Goal: Information Seeking & Learning: Learn about a topic

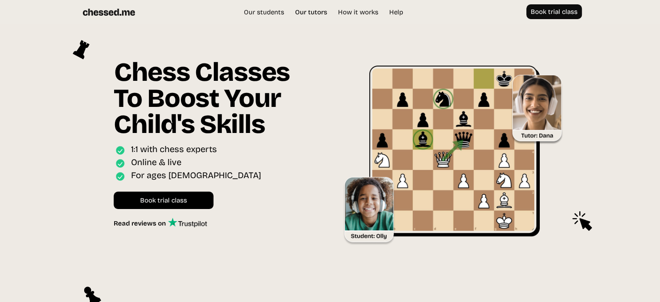
click at [323, 10] on link "Our tutors" at bounding box center [311, 12] width 41 height 9
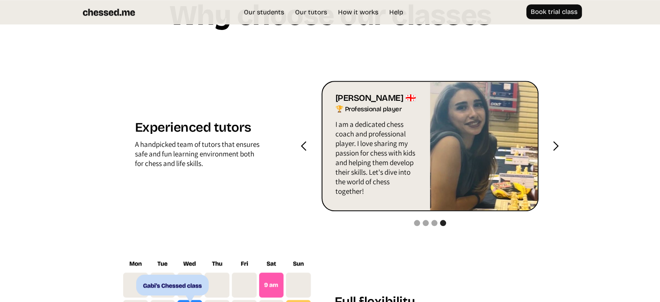
scroll to position [916, 0]
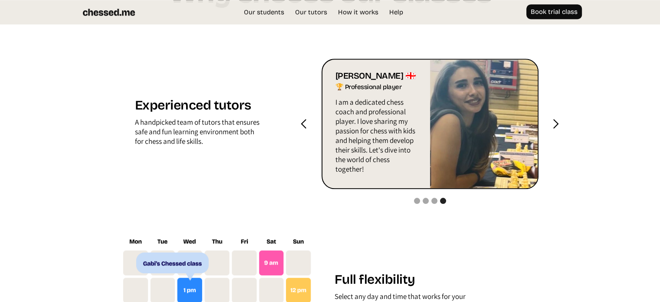
click at [550, 126] on div "next slide" at bounding box center [555, 123] width 11 height 11
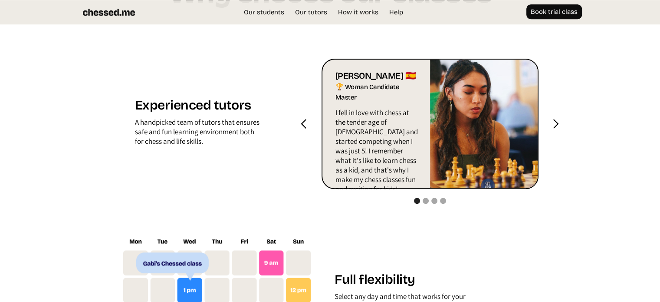
click at [558, 122] on div "next slide" at bounding box center [555, 123] width 11 height 11
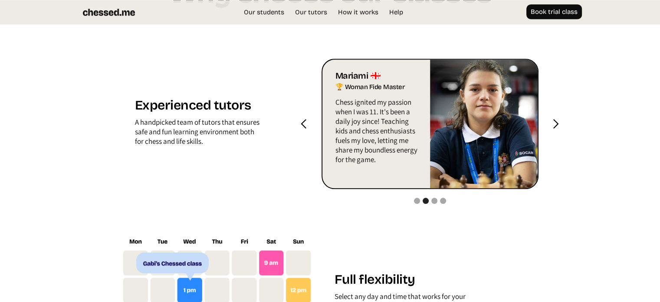
click at [558, 122] on div "next slide" at bounding box center [555, 123] width 11 height 11
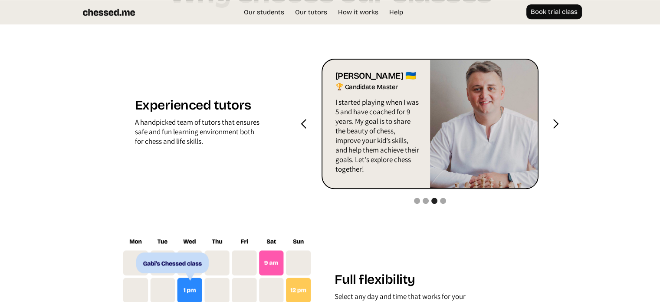
click at [558, 122] on div "next slide" at bounding box center [555, 123] width 11 height 11
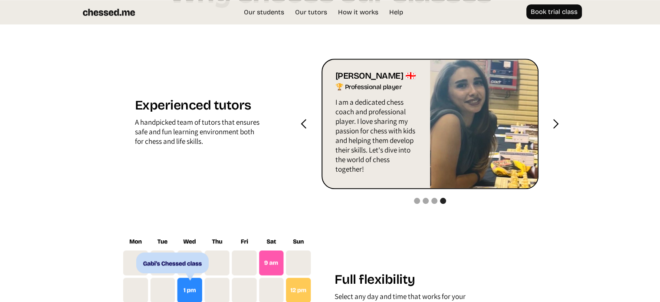
click at [558, 122] on div "next slide" at bounding box center [555, 123] width 11 height 11
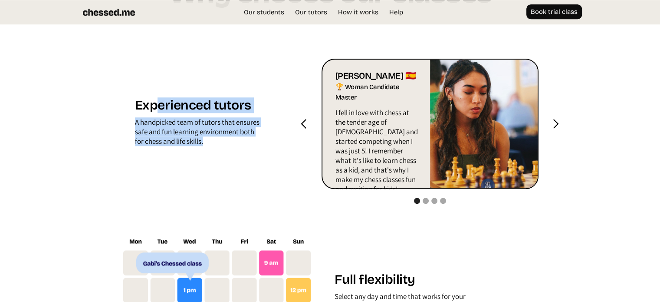
drag, startPoint x: 156, startPoint y: 106, endPoint x: 213, endPoint y: 145, distance: 69.3
click at [213, 145] on div "Experienced tutors A handpicked team of tutors that ensures safe and fun learni…" at bounding box center [217, 123] width 190 height 53
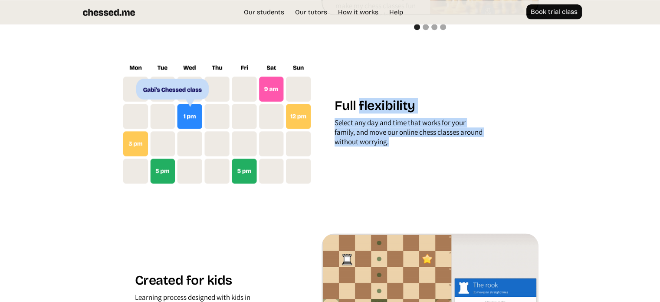
drag, startPoint x: 364, startPoint y: 110, endPoint x: 394, endPoint y: 144, distance: 45.2
click at [394, 144] on div "Full flexibility Select any day and time that works for your family, and move o…" at bounding box center [429, 124] width 217 height 53
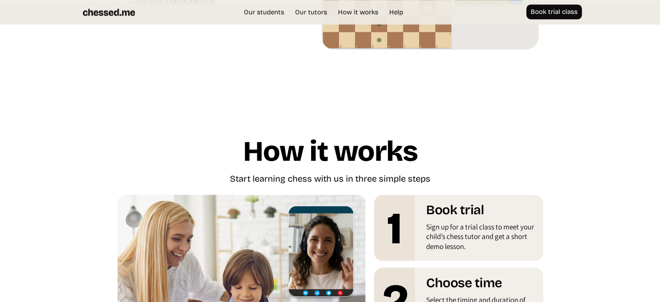
scroll to position [1523, 0]
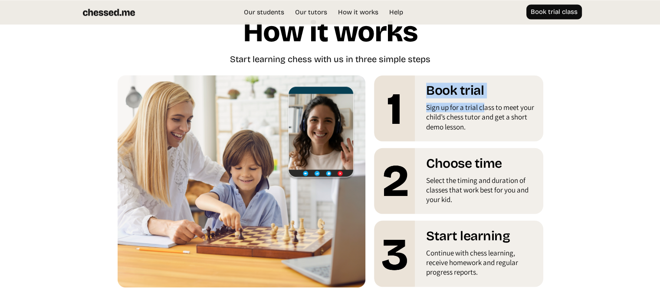
drag, startPoint x: 482, startPoint y: 107, endPoint x: 422, endPoint y: 85, distance: 64.4
click at [423, 85] on div "Book trial Sign up for a trial class to meet your child’s chess tutor and get a…" at bounding box center [458, 105] width 169 height 60
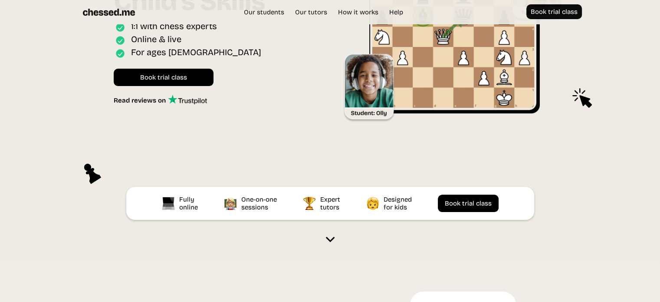
scroll to position [178, 0]
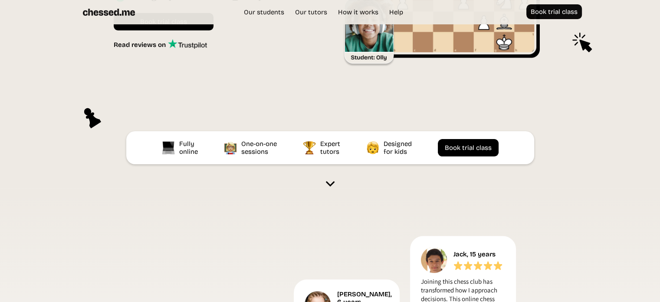
drag, startPoint x: 159, startPoint y: 150, endPoint x: 171, endPoint y: 149, distance: 12.2
click at [161, 149] on div "Fully online One-on-one sessions Expert tutors Designed for kids Book trial cla…" at bounding box center [330, 147] width 408 height 33
drag, startPoint x: 284, startPoint y: 148, endPoint x: 361, endPoint y: 146, distance: 77.3
click at [357, 146] on div "Fully online One-on-one sessions Expert tutors Designed for kids Book trial cla…" at bounding box center [330, 147] width 408 height 33
click at [361, 146] on div "Fully online One-on-one sessions Expert tutors Designed for kids Book trial cla…" at bounding box center [330, 147] width 408 height 33
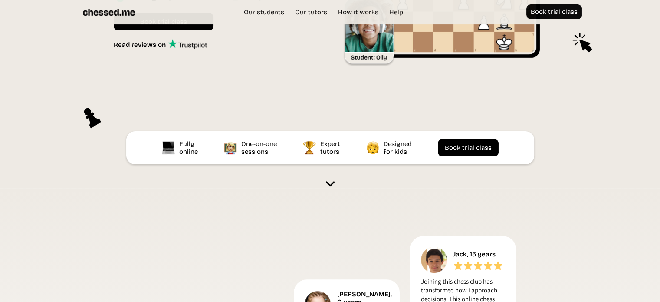
click at [331, 182] on img at bounding box center [330, 183] width 9 height 9
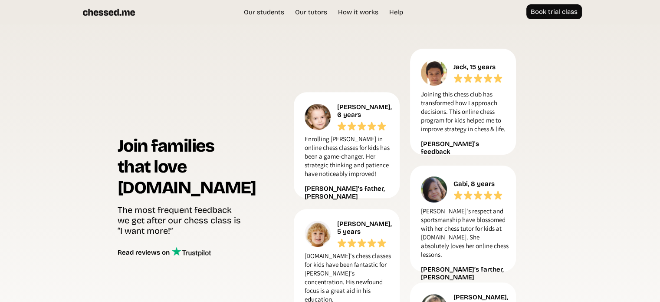
scroll to position [366, 0]
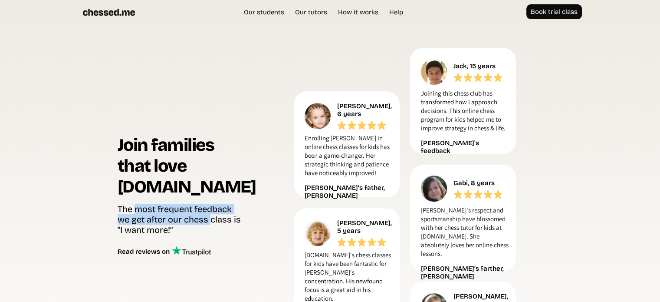
drag, startPoint x: 157, startPoint y: 212, endPoint x: 222, endPoint y: 227, distance: 66.8
click at [220, 227] on div "The most frequent feedback we get after our chess class is “I want more!”" at bounding box center [181, 219] width 127 height 33
click at [222, 227] on div "The most frequent feedback we get after our chess class is “I want more!”" at bounding box center [181, 219] width 127 height 33
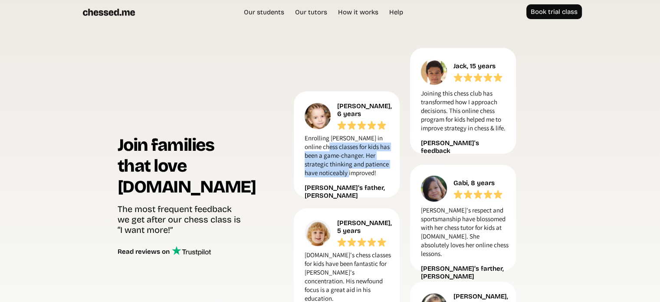
drag, startPoint x: 359, startPoint y: 177, endPoint x: 307, endPoint y: 133, distance: 67.4
click at [309, 139] on p "Enrolling [PERSON_NAME] in online chess classes for kids has been a game-change…" at bounding box center [349, 158] width 88 height 48
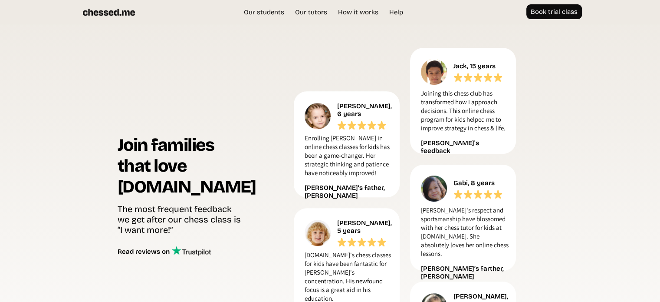
click at [364, 167] on p "Enrolling [PERSON_NAME] in online chess classes for kids has been a game-change…" at bounding box center [349, 158] width 88 height 48
drag, startPoint x: 441, startPoint y: 118, endPoint x: 423, endPoint y: 102, distance: 24.3
click at [423, 102] on p "Joining this chess club has transformed how I approach decisions. This online c…" at bounding box center [465, 113] width 88 height 48
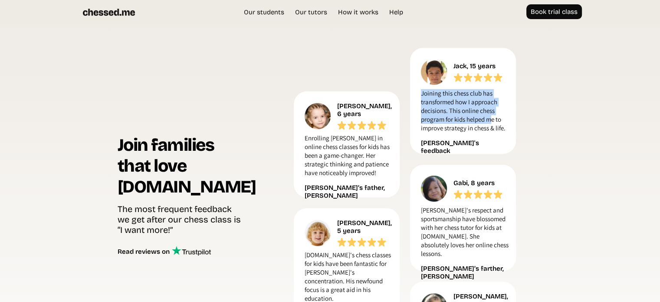
drag, startPoint x: 420, startPoint y: 93, endPoint x: 493, endPoint y: 118, distance: 76.4
click at [493, 118] on p "Joining this chess club has transformed how I approach decisions. This online c…" at bounding box center [465, 113] width 88 height 48
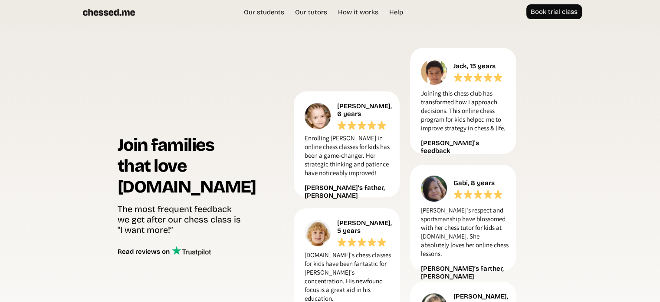
click at [494, 118] on p "Joining this chess club has transformed how I approach decisions. This online c…" at bounding box center [465, 113] width 88 height 48
drag, startPoint x: 448, startPoint y: 112, endPoint x: 443, endPoint y: 105, distance: 8.9
click at [444, 107] on p "Joining this chess club has transformed how I approach decisions. This online c…" at bounding box center [465, 113] width 88 height 48
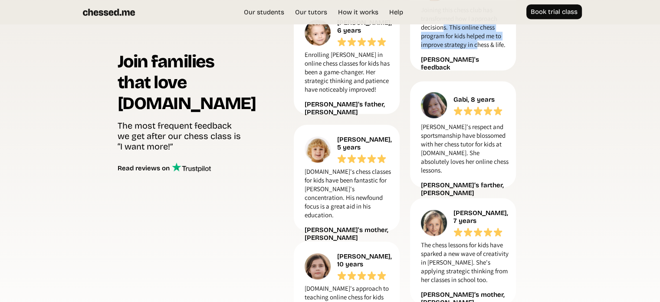
scroll to position [453, 0]
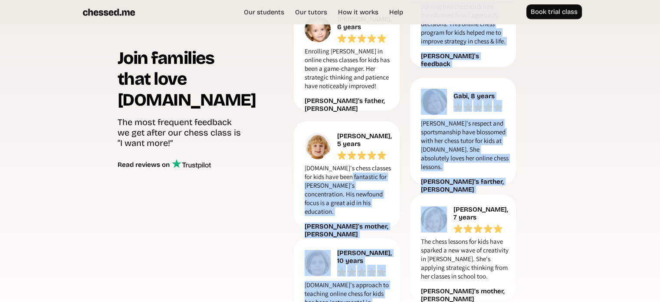
drag, startPoint x: 383, startPoint y: 194, endPoint x: 337, endPoint y: 166, distance: 53.7
click at [348, 176] on div "Join families that love [DOMAIN_NAME] The most frequent feedback we get after o…" at bounding box center [330, 158] width 425 height 394
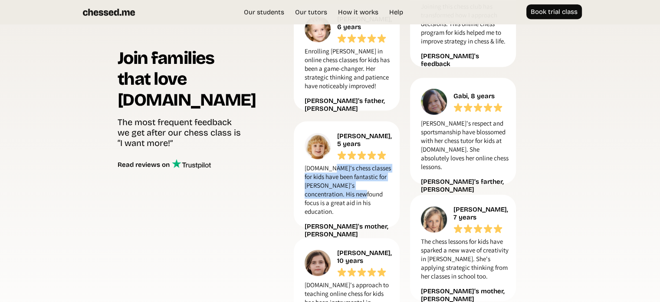
drag, startPoint x: 335, startPoint y: 165, endPoint x: 353, endPoint y: 190, distance: 30.6
click at [353, 190] on p "[DOMAIN_NAME]'s chess classes for kids have been fantastic for [PERSON_NAME]'s …" at bounding box center [349, 192] width 88 height 56
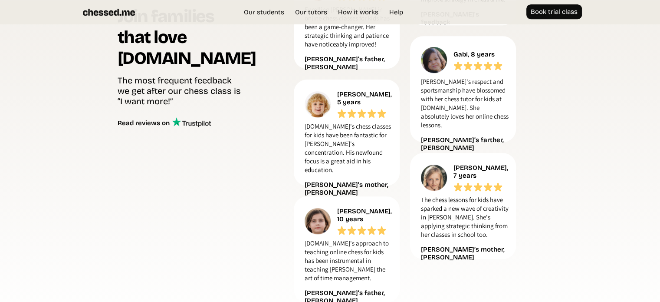
scroll to position [583, 0]
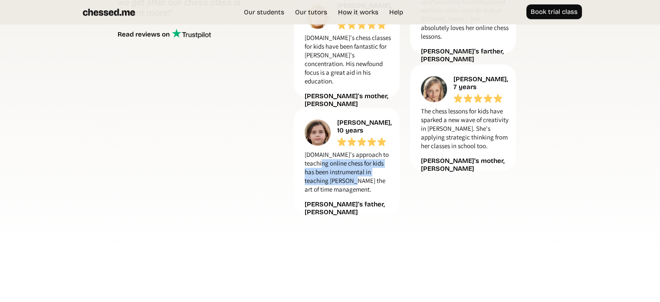
drag, startPoint x: 338, startPoint y: 172, endPoint x: 326, endPoint y: 155, distance: 20.8
click at [329, 159] on p "[DOMAIN_NAME]'s approach to teaching online chess for kids has been instrumenta…" at bounding box center [349, 174] width 88 height 48
drag, startPoint x: 325, startPoint y: 156, endPoint x: 348, endPoint y: 182, distance: 34.2
click at [348, 181] on p "[DOMAIN_NAME]'s approach to teaching online chess for kids has been instrumenta…" at bounding box center [349, 174] width 88 height 48
click at [348, 182] on p "[DOMAIN_NAME]'s approach to teaching online chess for kids has been instrumenta…" at bounding box center [349, 174] width 88 height 48
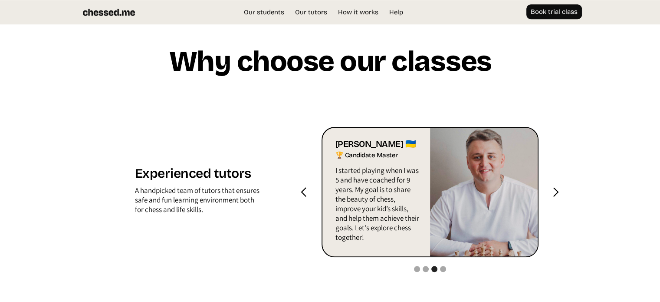
scroll to position [887, 0]
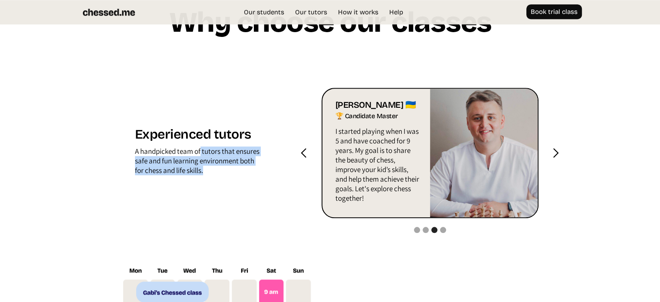
drag, startPoint x: 200, startPoint y: 146, endPoint x: 213, endPoint y: 175, distance: 31.1
click at [213, 175] on div "A handpicked team of tutors that ensures safe and fun learning environment both…" at bounding box center [197, 162] width 125 height 33
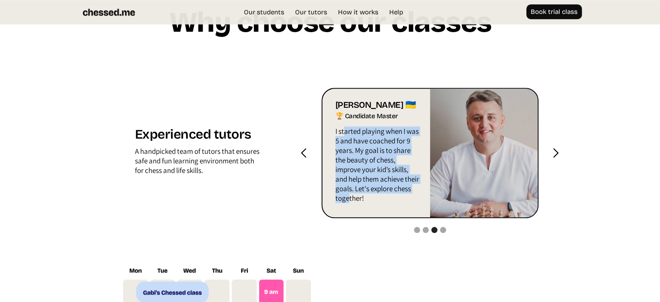
drag, startPoint x: 349, startPoint y: 138, endPoint x: 368, endPoint y: 200, distance: 64.9
click at [368, 200] on p "I started playing when I was 5 and have coached for 9 years. My goal is to shar…" at bounding box center [377, 166] width 84 height 81
click at [368, 201] on p "I started playing when I was 5 and have coached for 9 years. My goal is to shar…" at bounding box center [377, 166] width 84 height 81
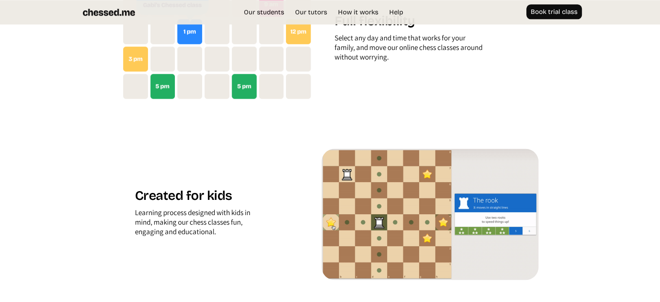
scroll to position [1234, 0]
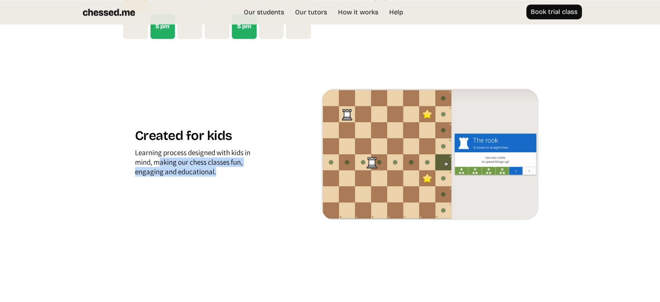
drag, startPoint x: 226, startPoint y: 167, endPoint x: 149, endPoint y: 152, distance: 77.9
click at [151, 156] on div "Learning process designed with kids in mind, making our chess classes fun, enga…" at bounding box center [197, 164] width 125 height 33
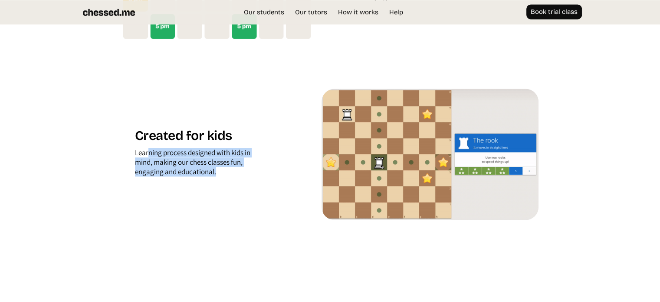
drag, startPoint x: 149, startPoint y: 152, endPoint x: 245, endPoint y: 172, distance: 97.4
click at [243, 173] on div "Learning process designed with kids in mind, making our chess classes fun, enga…" at bounding box center [197, 164] width 125 height 33
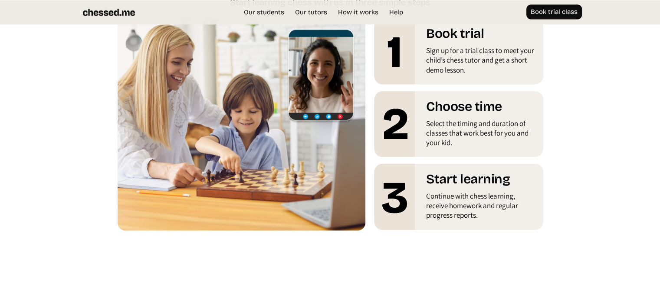
scroll to position [1581, 0]
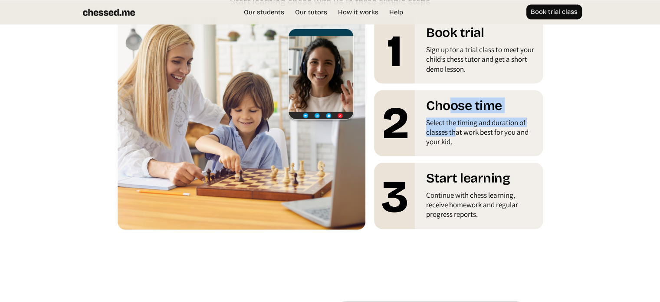
drag, startPoint x: 453, startPoint y: 108, endPoint x: 455, endPoint y: 142, distance: 33.5
click at [455, 140] on div "Choose time Select the timing and duration of classes that work best for you an…" at bounding box center [458, 120] width 169 height 60
click at [455, 142] on div "Select the timing and duration of classes that work best for you and your kid." at bounding box center [481, 133] width 111 height 33
drag, startPoint x: 443, startPoint y: 123, endPoint x: 430, endPoint y: 100, distance: 26.0
click at [430, 100] on div "Choose time Select the timing and duration of classes that work best for you an…" at bounding box center [458, 120] width 169 height 60
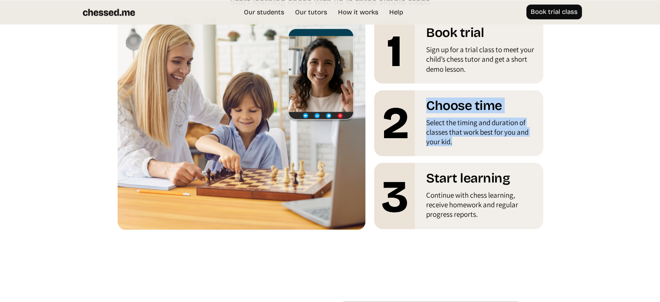
click at [428, 98] on h1 "Choose time" at bounding box center [481, 107] width 111 height 20
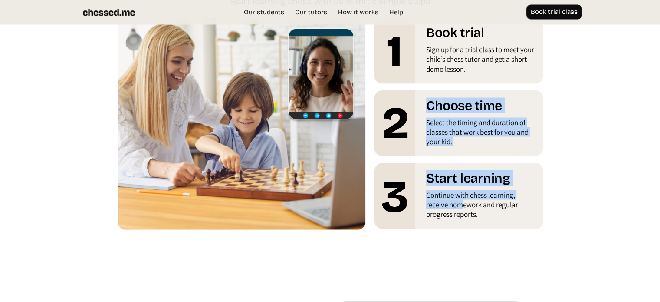
drag, startPoint x: 432, startPoint y: 125, endPoint x: 463, endPoint y: 206, distance: 87.2
click at [463, 206] on div "Book trial Sign up for a trial class to meet your child’s chess tutor and get a…" at bounding box center [453, 126] width 177 height 218
click at [463, 206] on div "Continue with chess learning, receive homework and regular progress reports." at bounding box center [481, 206] width 111 height 33
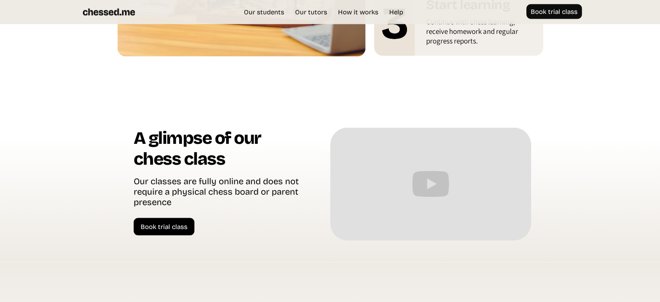
scroll to position [1754, 0]
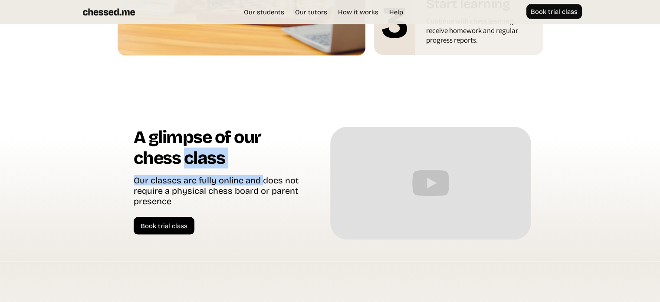
drag, startPoint x: 246, startPoint y: 177, endPoint x: 179, endPoint y: 144, distance: 75.3
click at [180, 145] on div "A glimpse of our chess class Our classes are fully online and does not require …" at bounding box center [230, 181] width 192 height 108
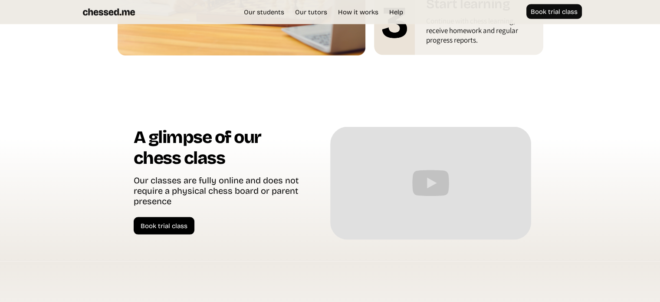
click at [255, 200] on div "Our classes are fully online and does not require a physical chess board or par…" at bounding box center [219, 191] width 171 height 33
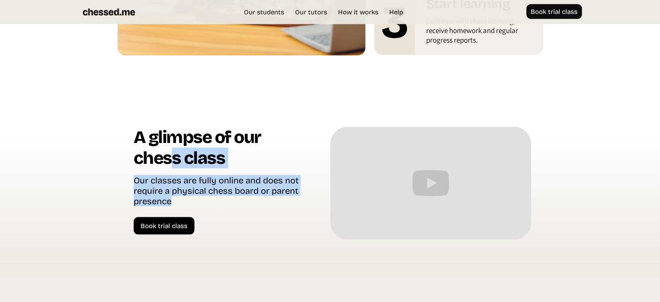
drag, startPoint x: 212, startPoint y: 197, endPoint x: 159, endPoint y: 145, distance: 73.9
click at [160, 148] on div "A glimpse of our chess class Our classes are fully online and does not require …" at bounding box center [230, 181] width 192 height 108
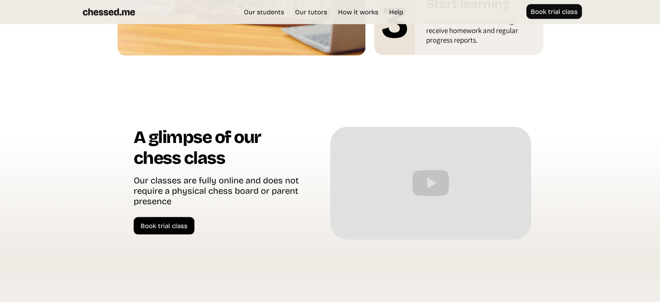
click at [159, 145] on h1 "A glimpse of our chess class" at bounding box center [219, 151] width 171 height 48
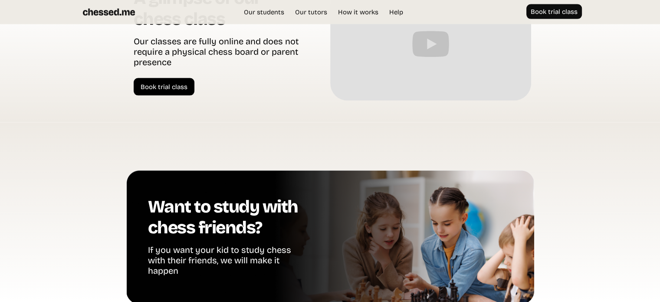
scroll to position [2015, 0]
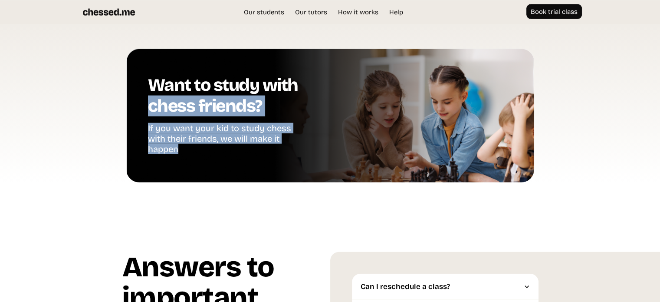
drag, startPoint x: 166, startPoint y: 126, endPoint x: 184, endPoint y: 155, distance: 33.9
click at [184, 155] on div "Want to study with chess friends? If you want your kid to study chess with thei…" at bounding box center [239, 116] width 182 height 82
drag, startPoint x: 184, startPoint y: 155, endPoint x: 185, endPoint y: 145, distance: 10.1
click at [184, 155] on div "If you want your kid to study chess with their friends, we will make it happen" at bounding box center [228, 139] width 161 height 33
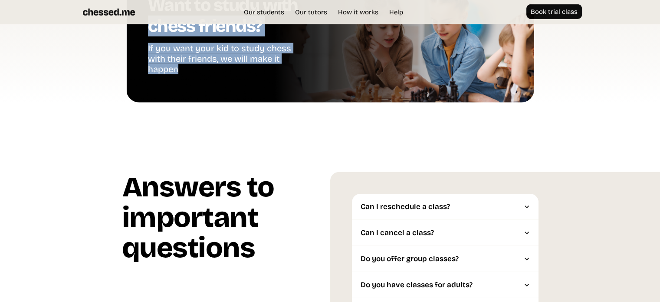
scroll to position [2188, 0]
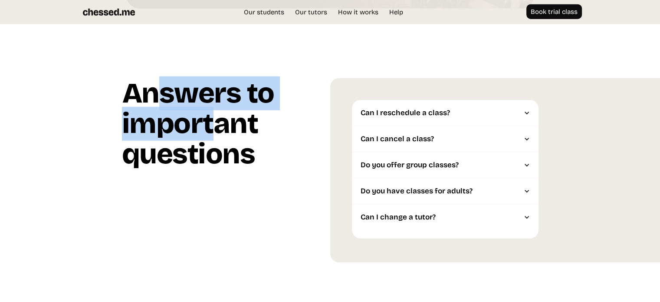
drag, startPoint x: 157, startPoint y: 95, endPoint x: 222, endPoint y: 143, distance: 81.6
click at [221, 143] on h1 "Answers to important questions" at bounding box center [226, 127] width 208 height 98
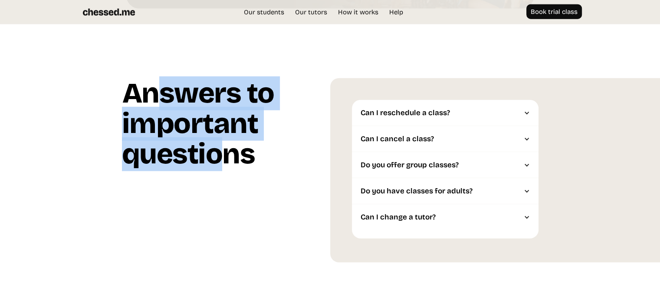
click at [222, 143] on h1 "Answers to important questions" at bounding box center [226, 127] width 208 height 98
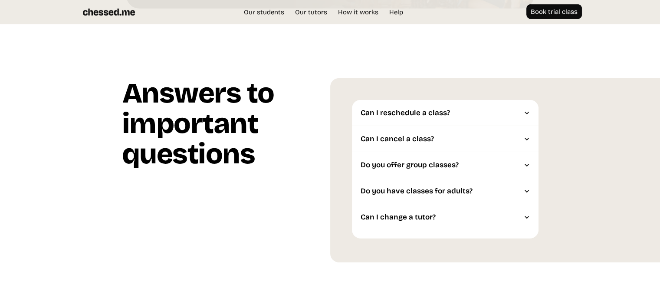
click at [403, 164] on div "Do you offer group classes?" at bounding box center [441, 165] width 161 height 9
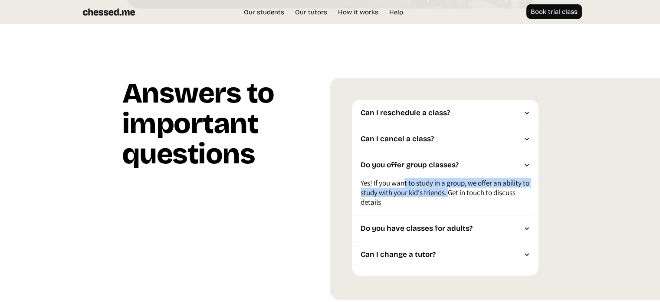
drag, startPoint x: 406, startPoint y: 182, endPoint x: 457, endPoint y: 194, distance: 52.7
click at [457, 194] on p "Yes! If you want to study in a group, we offer an ability to study with your ki…" at bounding box center [445, 194] width 169 height 33
click at [434, 149] on div "Can I cancel a class?" at bounding box center [445, 139] width 187 height 26
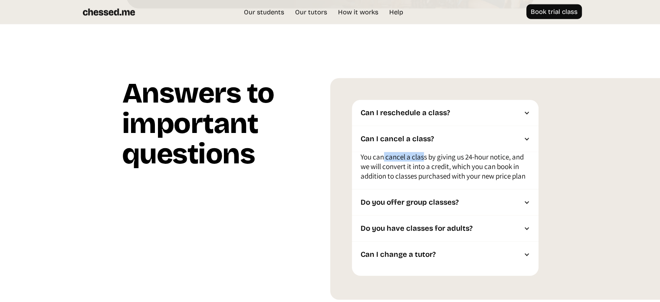
drag, startPoint x: 410, startPoint y: 161, endPoint x: 384, endPoint y: 149, distance: 29.3
click at [380, 156] on p "You can cancel a class by giving us 24-hour notice, and we will convert it into…" at bounding box center [445, 168] width 169 height 33
drag, startPoint x: 384, startPoint y: 149, endPoint x: 449, endPoint y: 171, distance: 69.3
click at [446, 177] on div "Can I cancel a class? You can cancel a class by giving us 24-hour notice, and w…" at bounding box center [445, 157] width 187 height 63
click at [430, 117] on div "Can I reschedule a class?" at bounding box center [441, 112] width 161 height 9
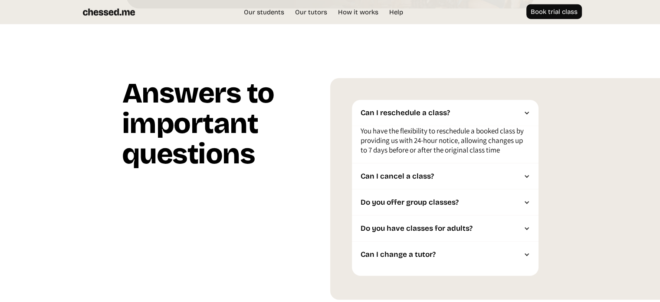
drag, startPoint x: 421, startPoint y: 215, endPoint x: 419, endPoint y: 221, distance: 6.0
click at [421, 217] on div "Can I reschedule a class? You have the flexibility to reschedule a booked class…" at bounding box center [495, 188] width 330 height 221
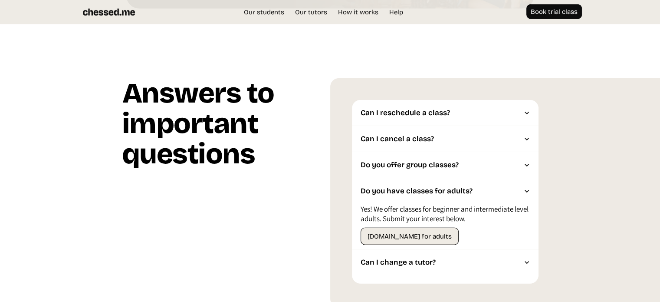
click at [404, 254] on div "Can I change a tutor?" at bounding box center [445, 262] width 187 height 26
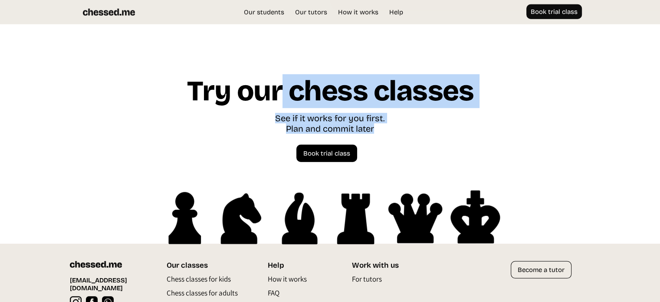
drag, startPoint x: 389, startPoint y: 136, endPoint x: 278, endPoint y: 95, distance: 118.3
click at [279, 97] on div "Try our chess classes See if it works for you first. Plan and commit later Spea…" at bounding box center [330, 159] width 416 height 167
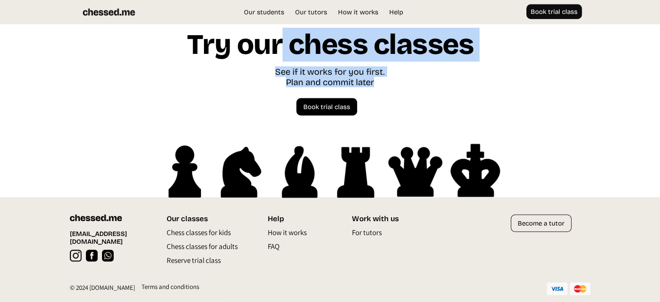
scroll to position [2487, 0]
click at [277, 248] on p "FAQ" at bounding box center [274, 248] width 12 height 14
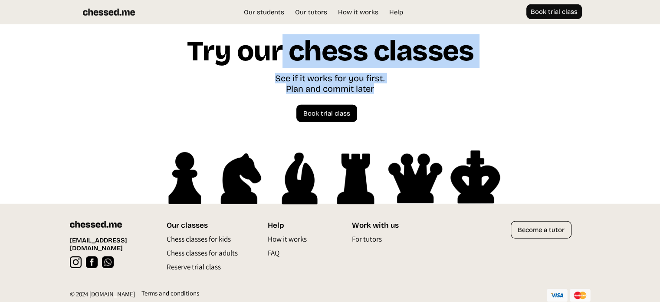
scroll to position [2487, 0]
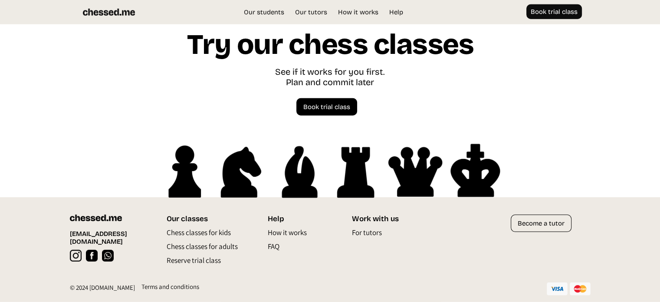
click at [373, 216] on div "Work with us" at bounding box center [384, 218] width 66 height 9
click at [369, 230] on p "For tutors" at bounding box center [366, 234] width 30 height 14
